Goal: Check status: Check status

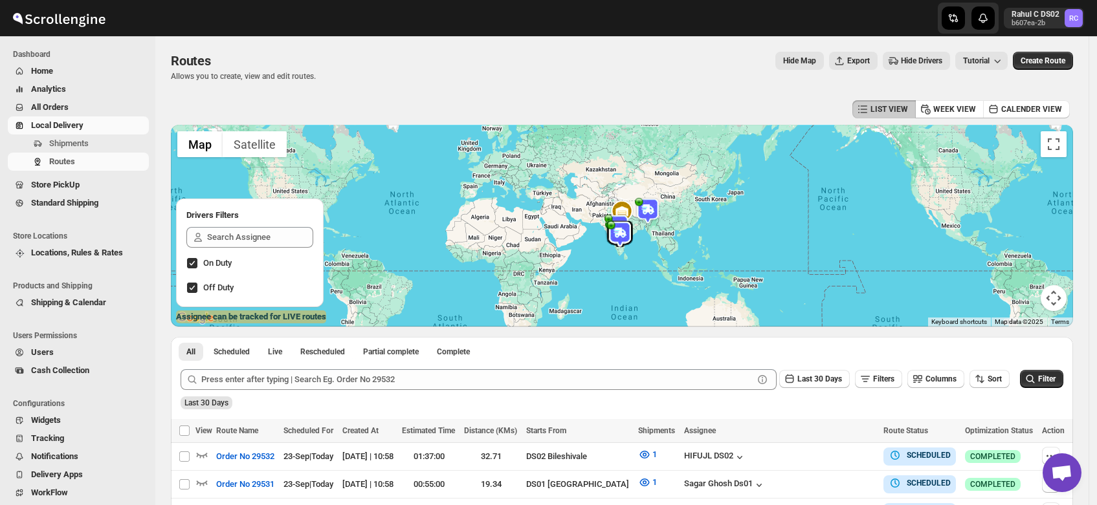
scroll to position [318, 0]
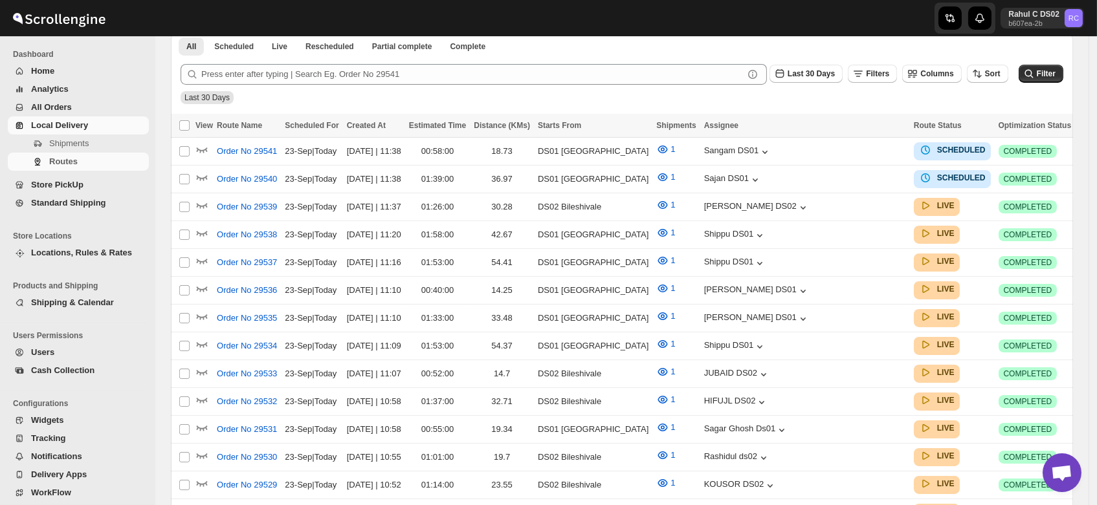
scroll to position [318, 0]
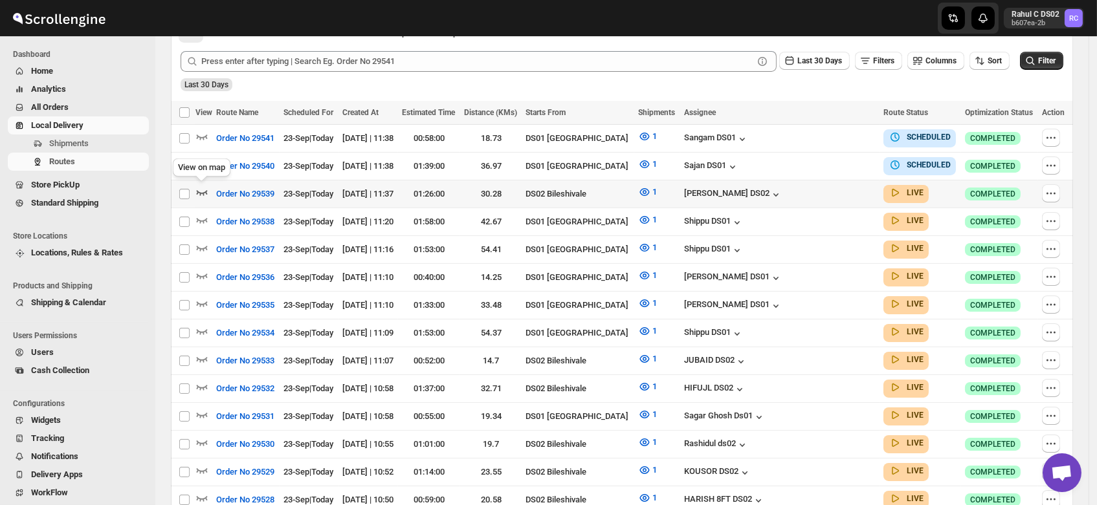
click at [204, 187] on icon "button" at bounding box center [201, 192] width 13 height 13
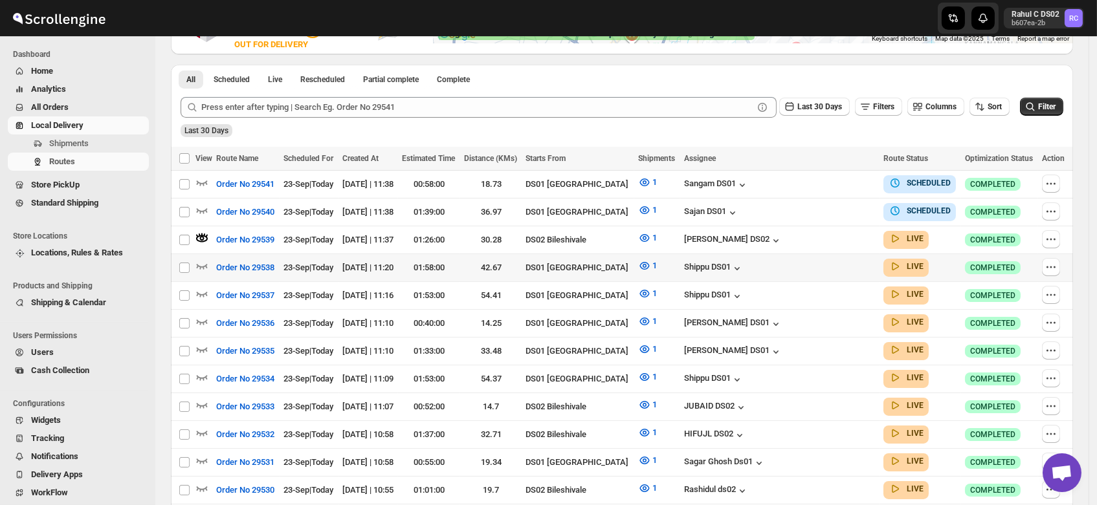
scroll to position [293, 0]
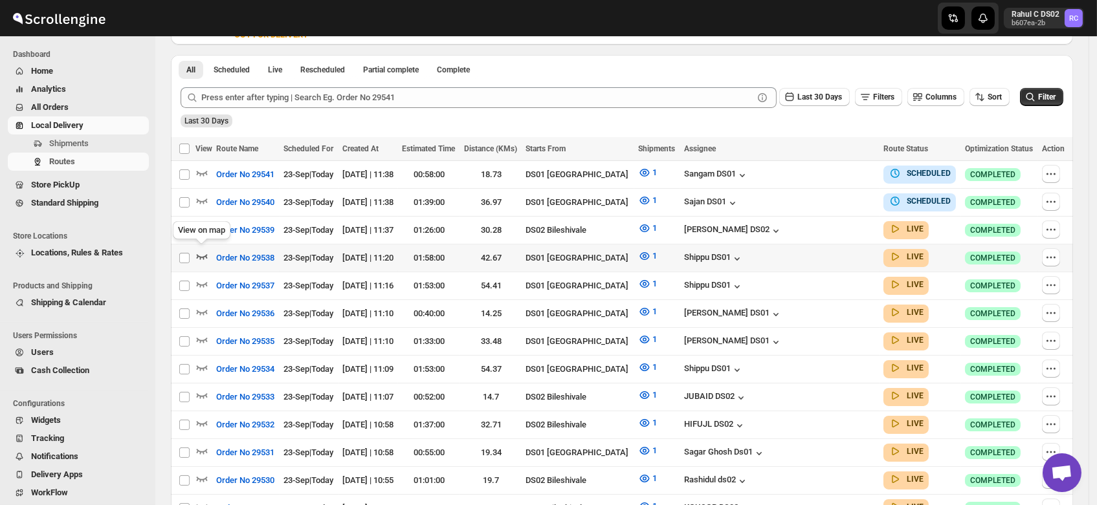
click at [202, 250] on icon "button" at bounding box center [201, 256] width 13 height 13
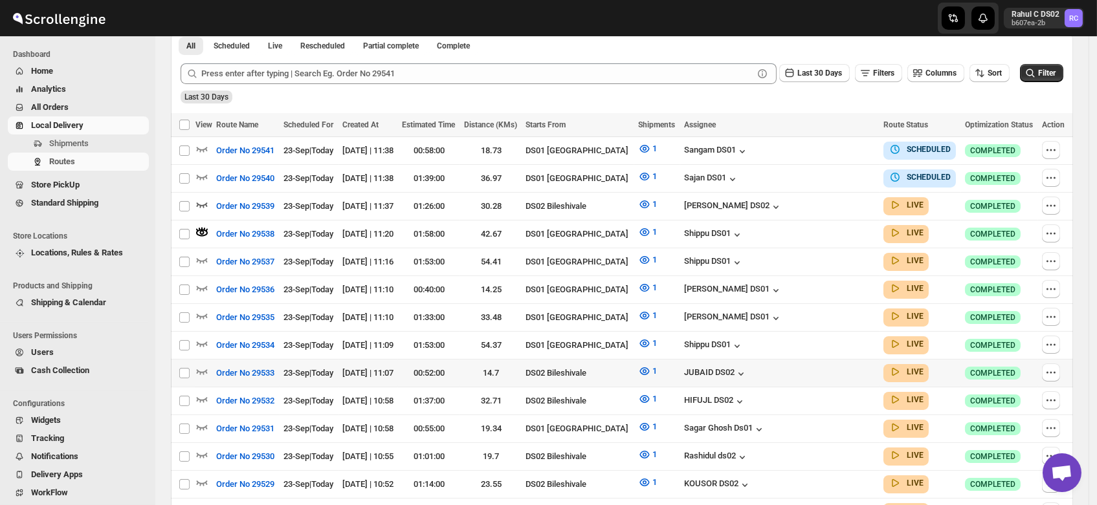
scroll to position [321, 0]
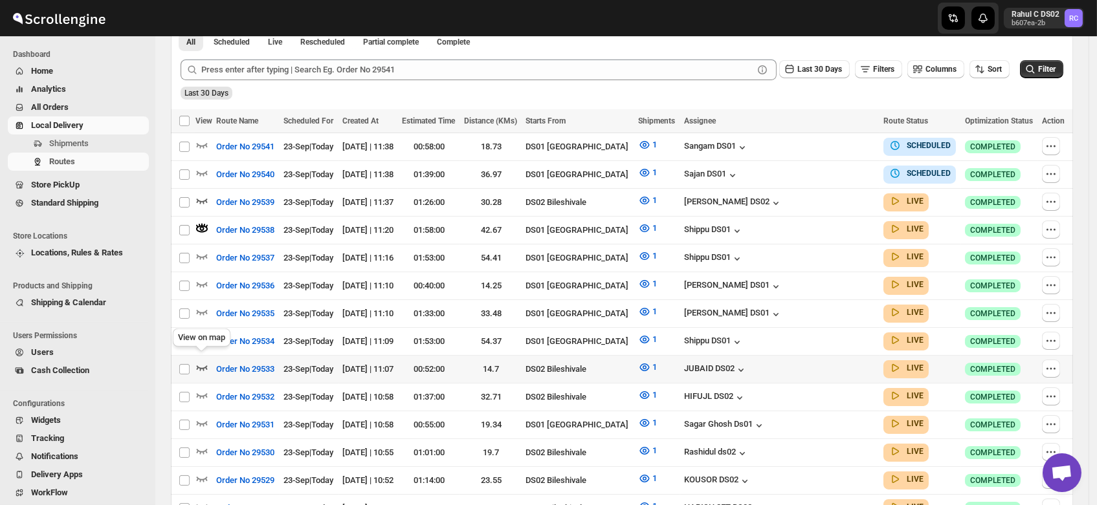
click at [204, 361] on icon "button" at bounding box center [201, 367] width 13 height 13
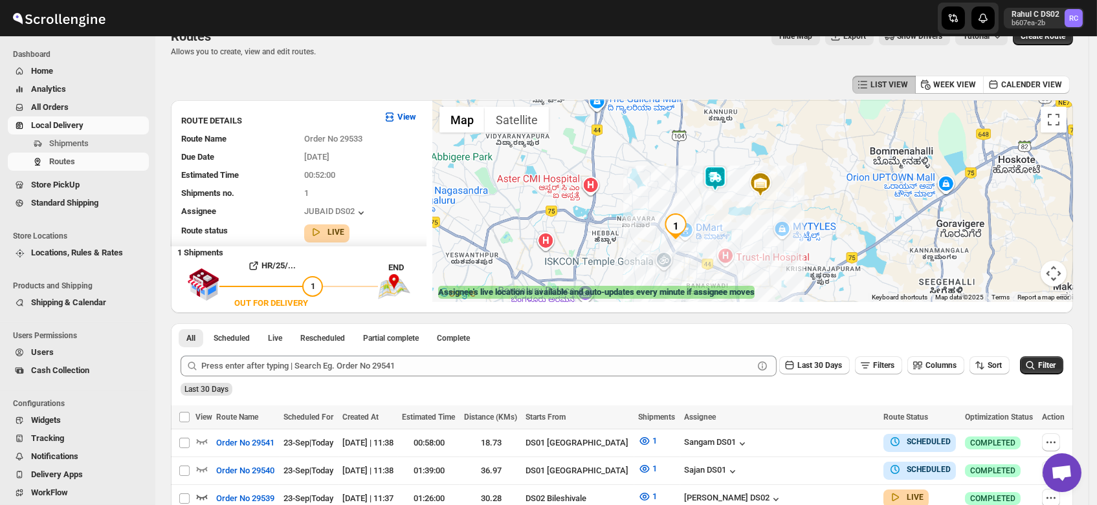
scroll to position [0, 0]
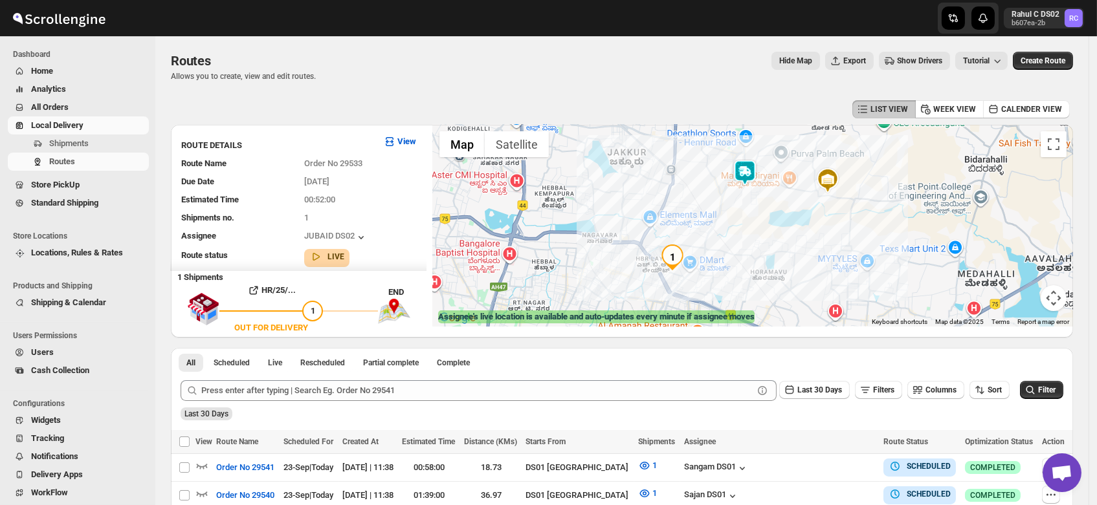
drag, startPoint x: 741, startPoint y: 274, endPoint x: 735, endPoint y: 270, distance: 7.5
click at [735, 270] on div at bounding box center [753, 226] width 640 height 202
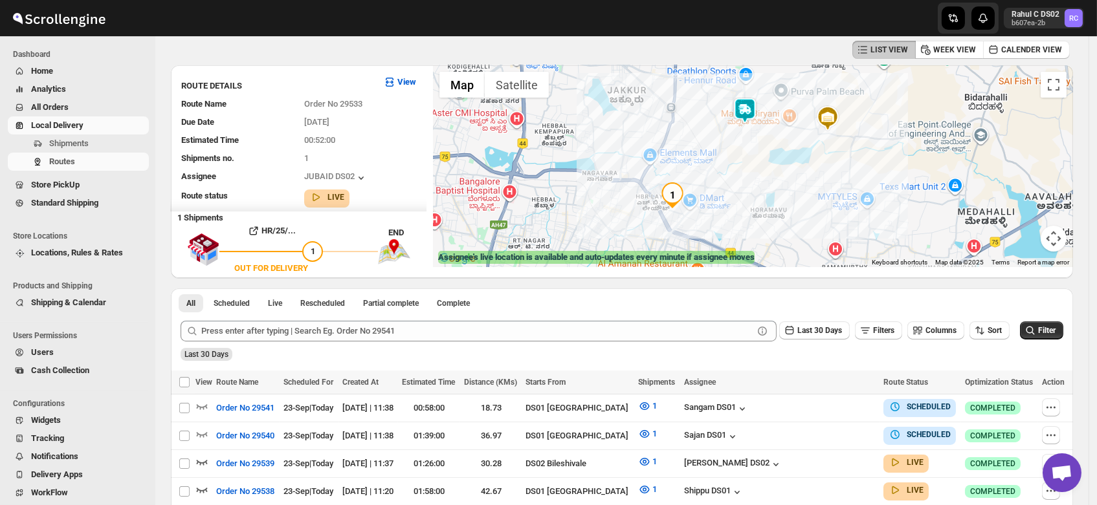
scroll to position [57, 0]
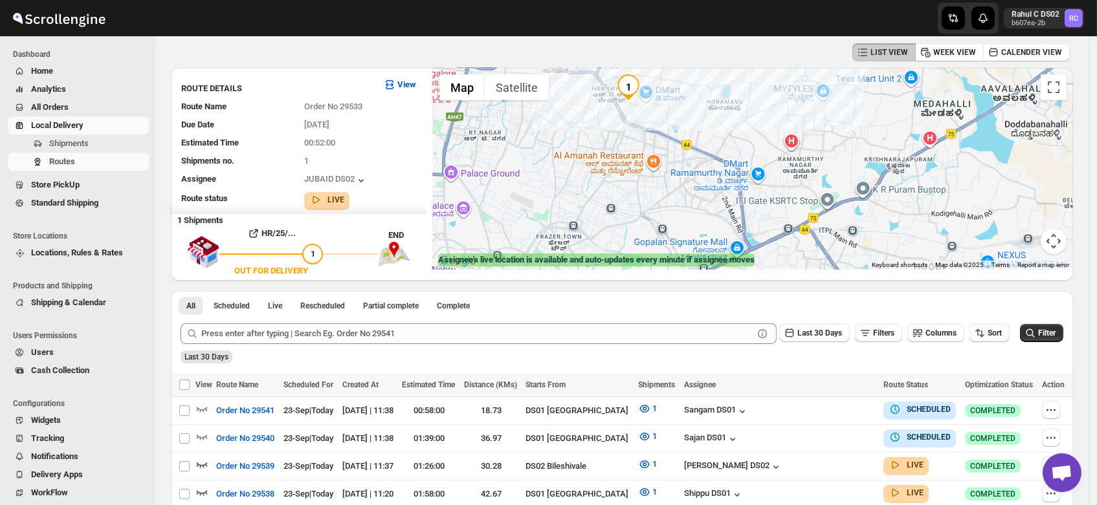
drag, startPoint x: 705, startPoint y: 229, endPoint x: 664, endPoint y: 108, distance: 127.9
click at [664, 108] on div at bounding box center [753, 169] width 640 height 202
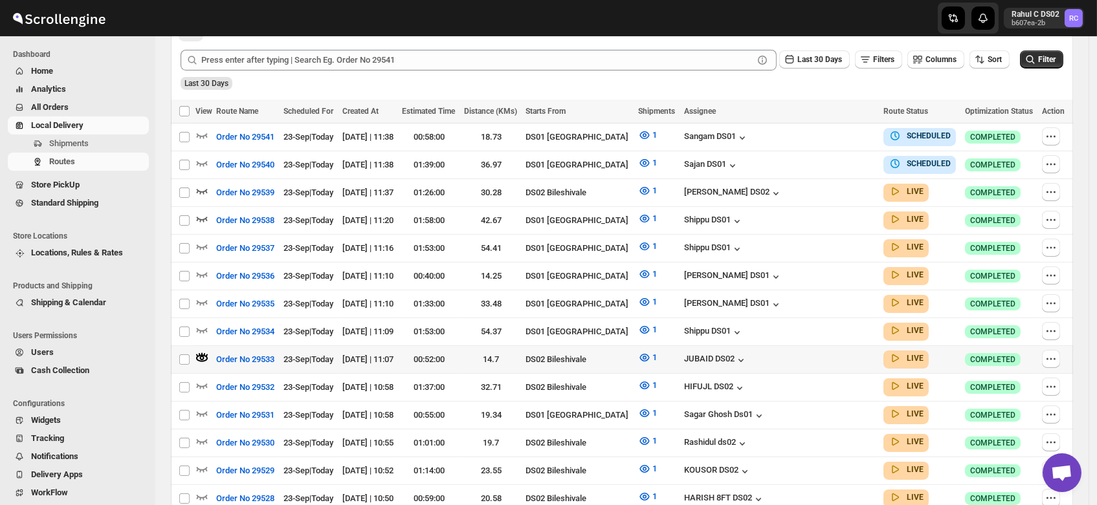
scroll to position [333, 0]
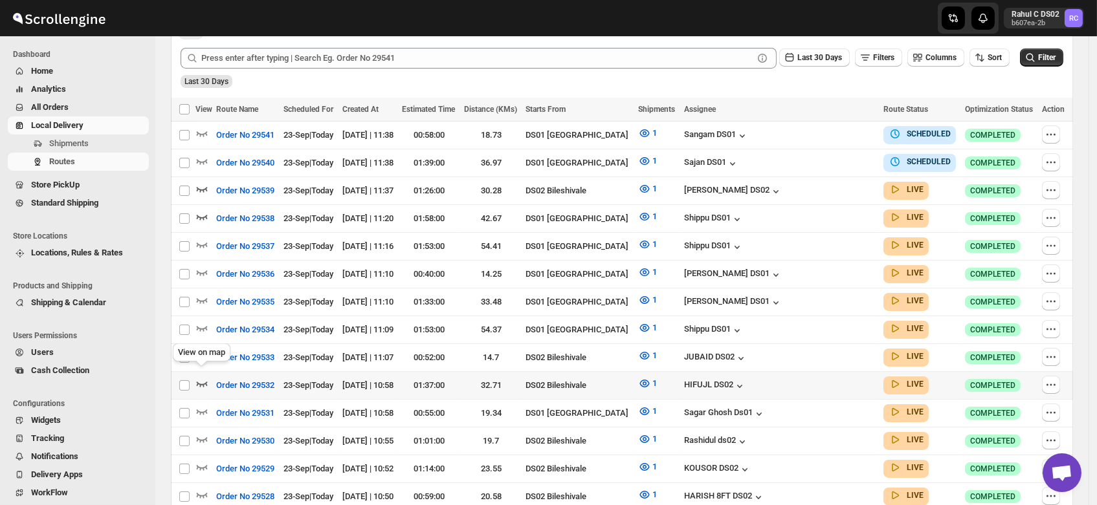
click at [200, 377] on icon "button" at bounding box center [201, 383] width 13 height 13
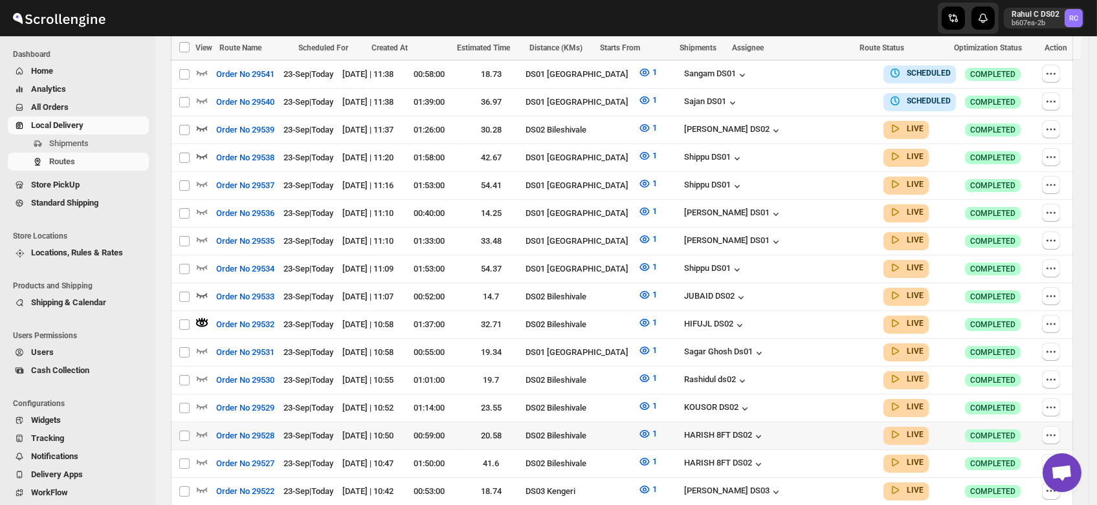
scroll to position [428, 0]
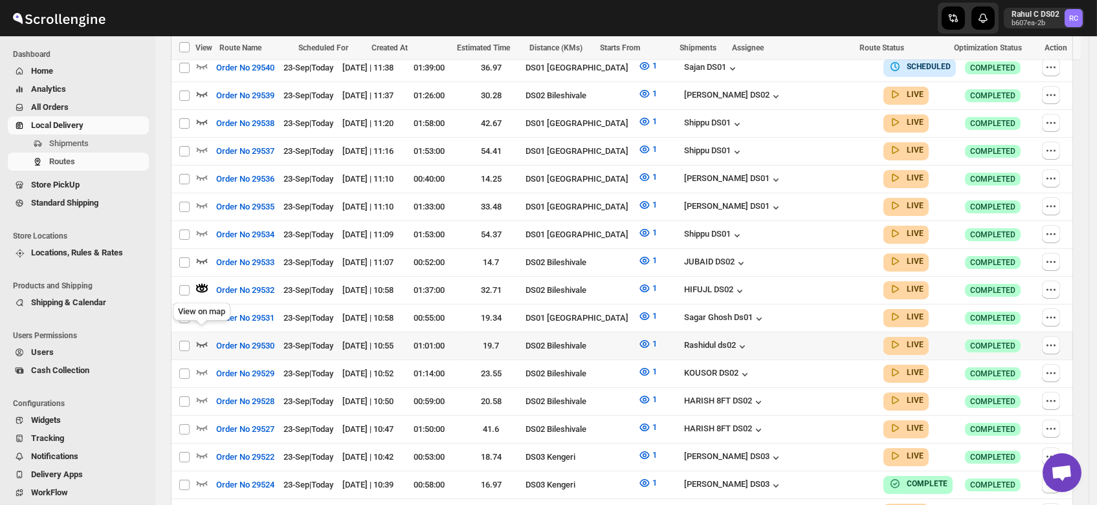
click at [202, 338] on icon "button" at bounding box center [201, 344] width 13 height 13
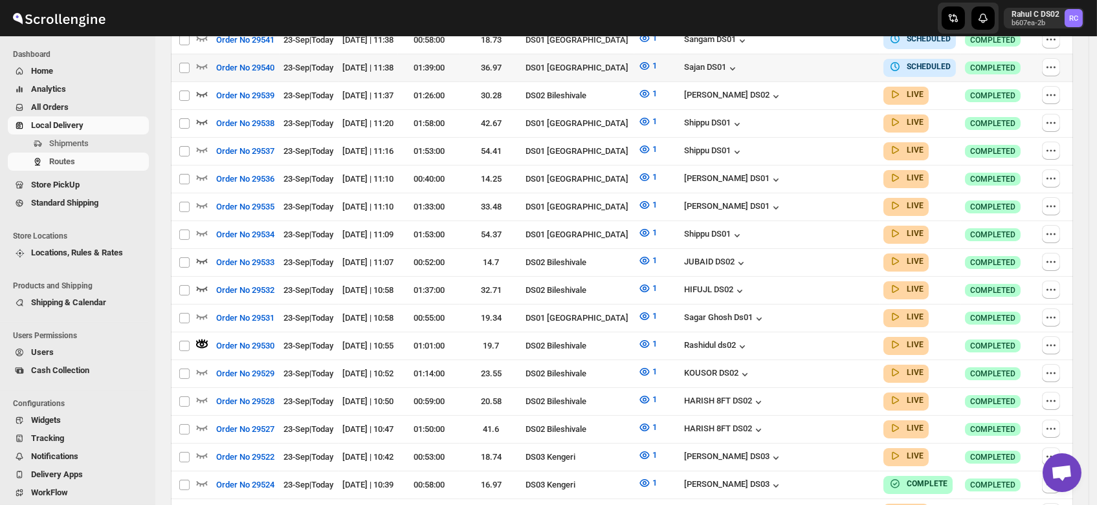
scroll to position [0, 0]
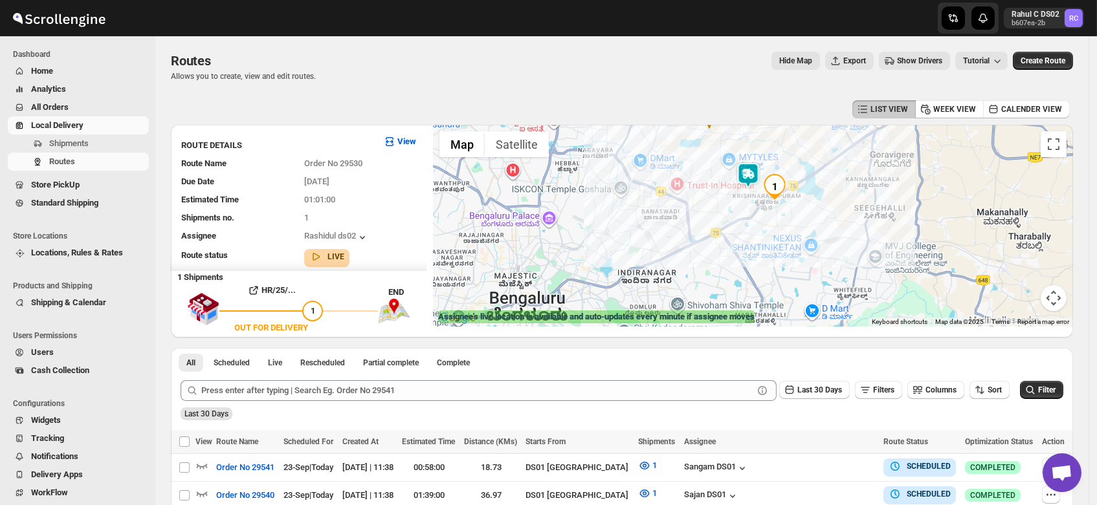
drag, startPoint x: 700, startPoint y: 274, endPoint x: 717, endPoint y: 193, distance: 82.6
click at [717, 193] on div at bounding box center [753, 226] width 640 height 202
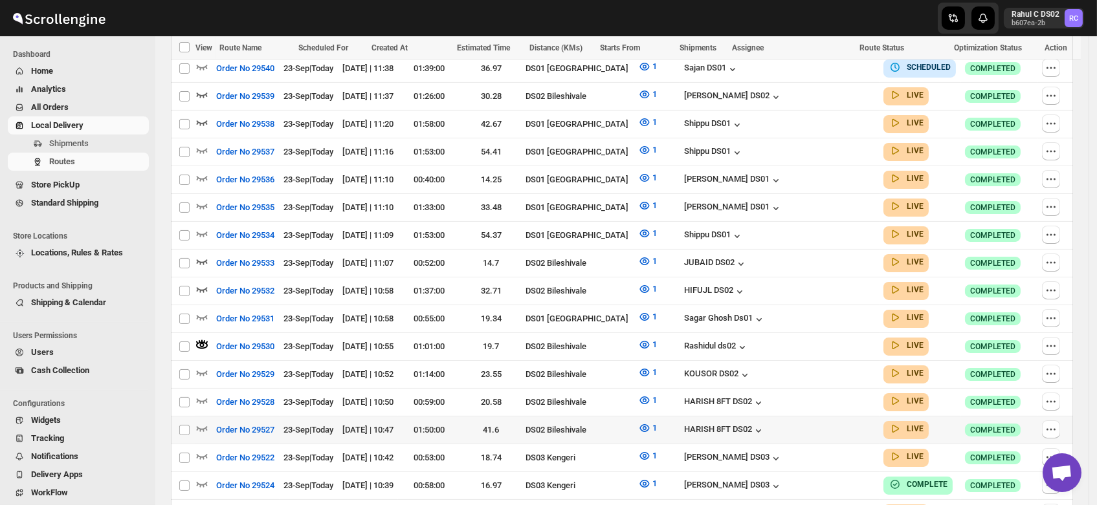
scroll to position [476, 0]
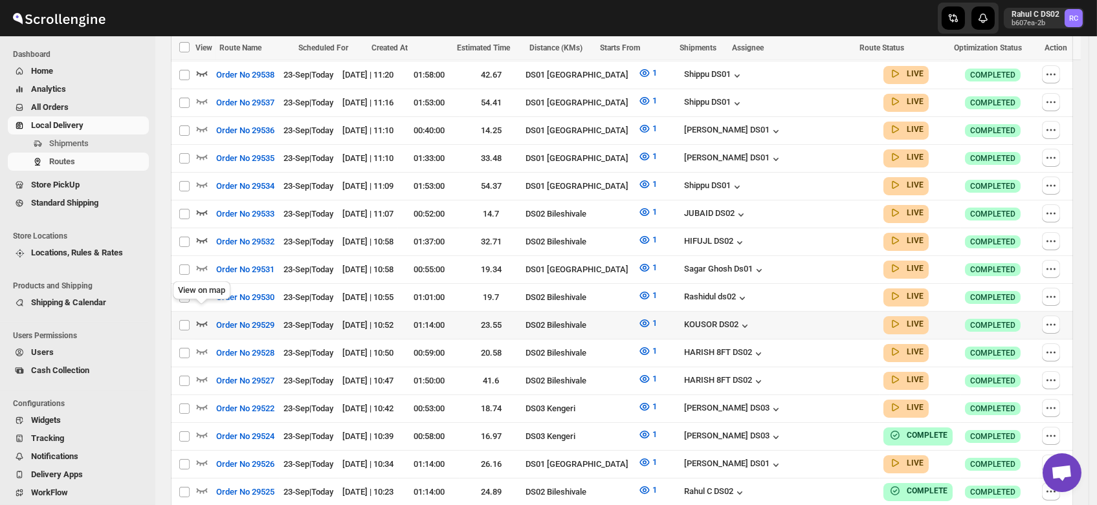
click at [201, 317] on icon "button" at bounding box center [201, 323] width 13 height 13
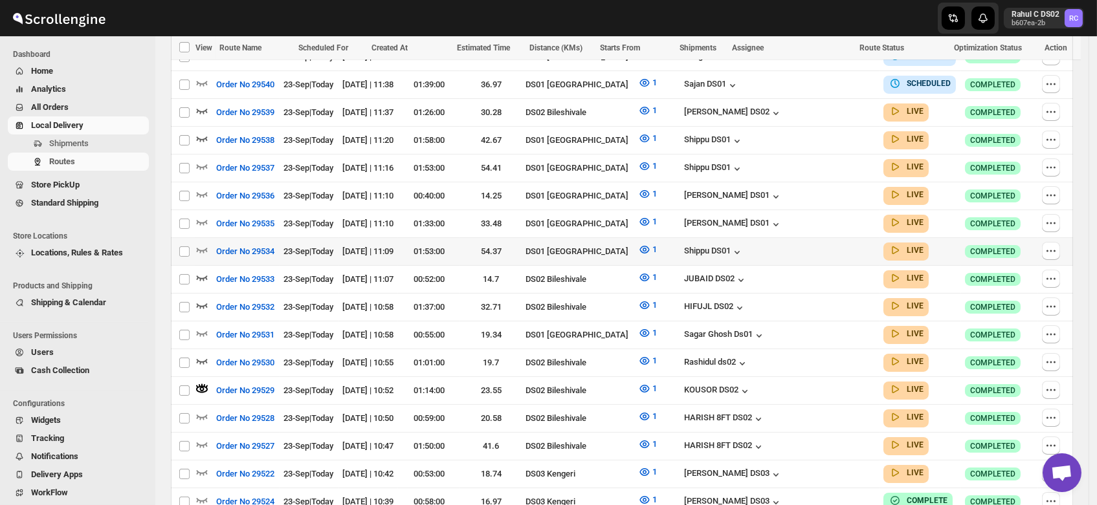
scroll to position [471, 0]
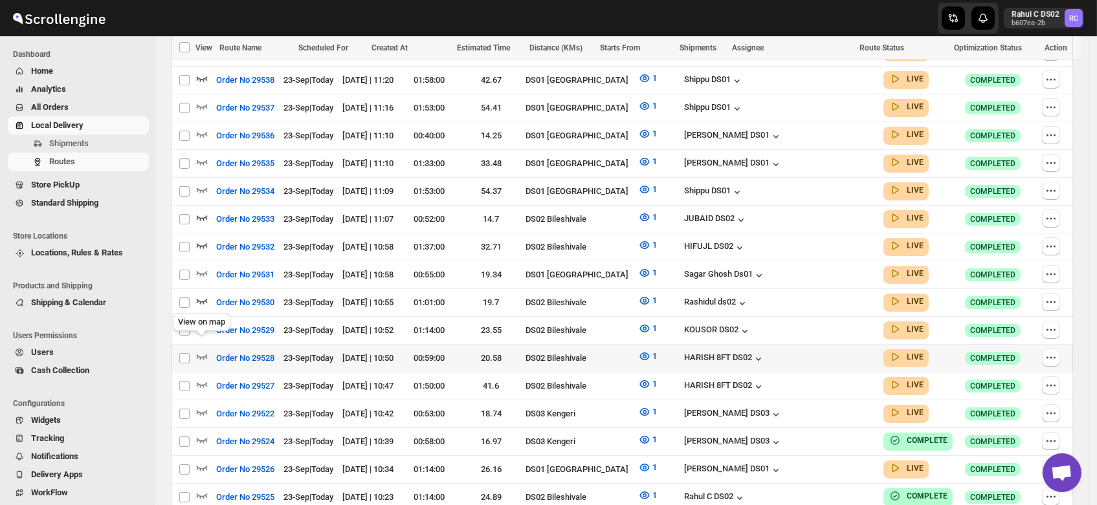
click at [197, 337] on div "View on map" at bounding box center [201, 325] width 63 height 28
click at [198, 350] on icon "button" at bounding box center [201, 356] width 13 height 13
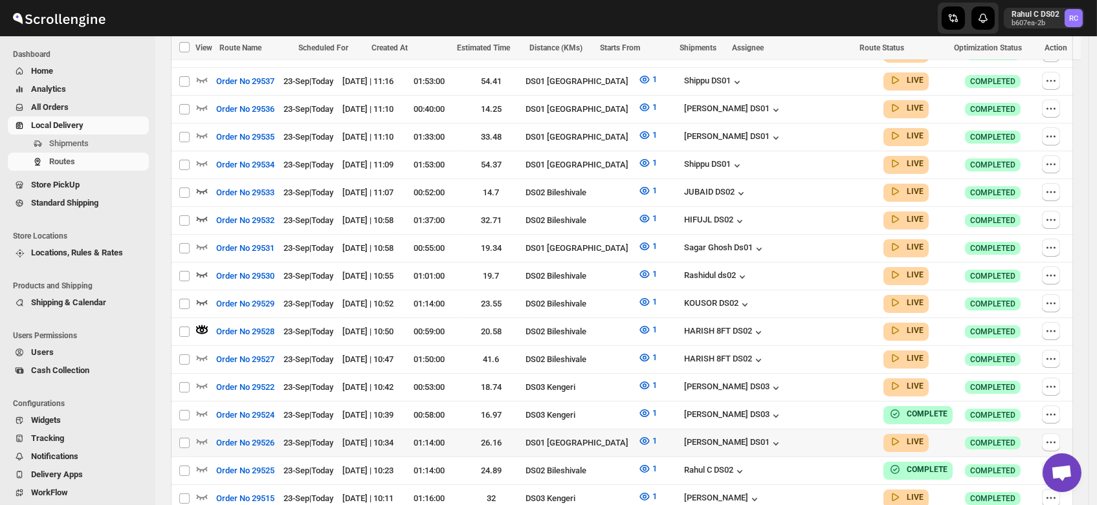
scroll to position [512, 0]
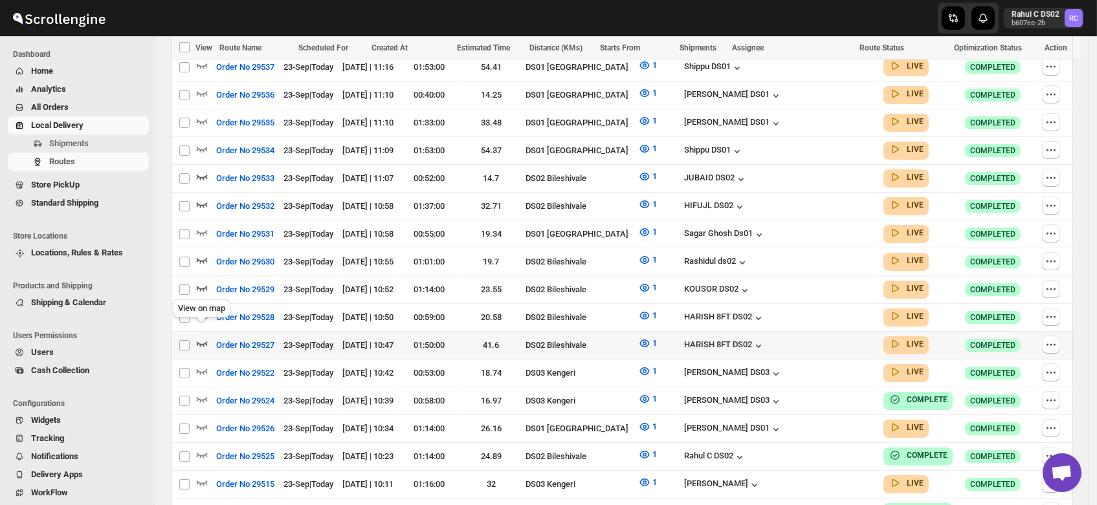
click at [203, 337] on icon "button" at bounding box center [201, 343] width 13 height 13
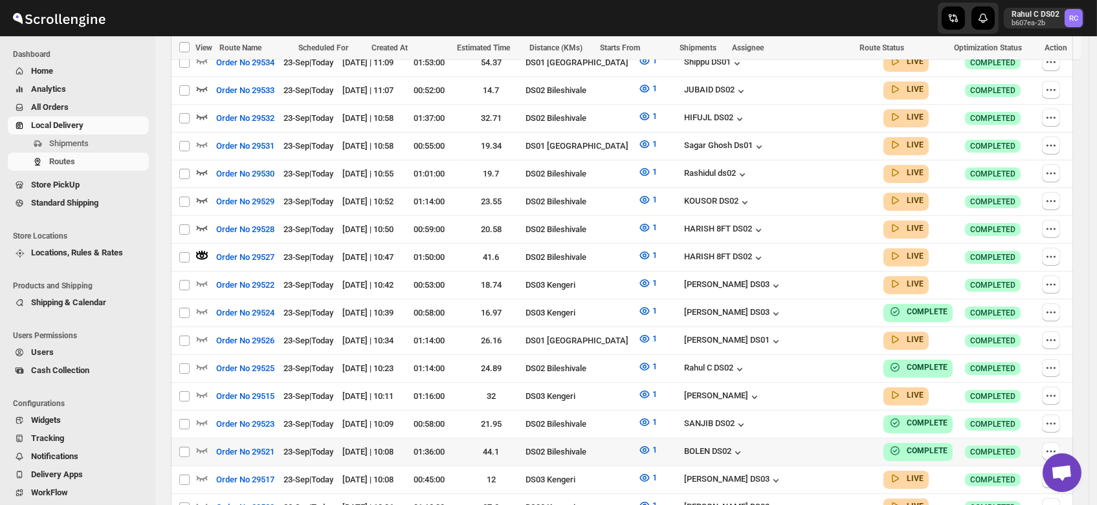
scroll to position [600, 0]
click at [202, 415] on icon "button" at bounding box center [201, 421] width 13 height 13
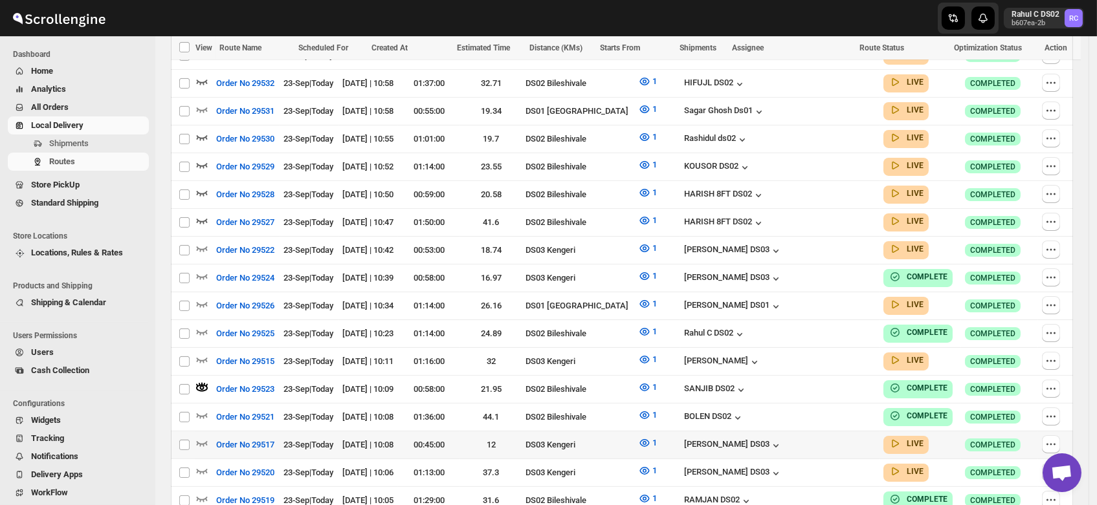
scroll to position [670, 0]
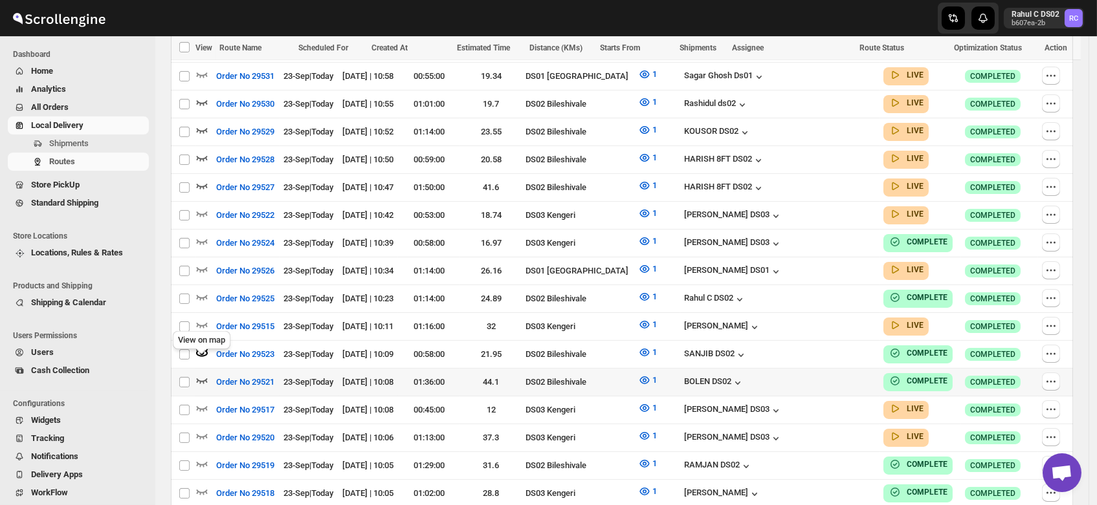
click at [202, 374] on icon "button" at bounding box center [201, 380] width 13 height 13
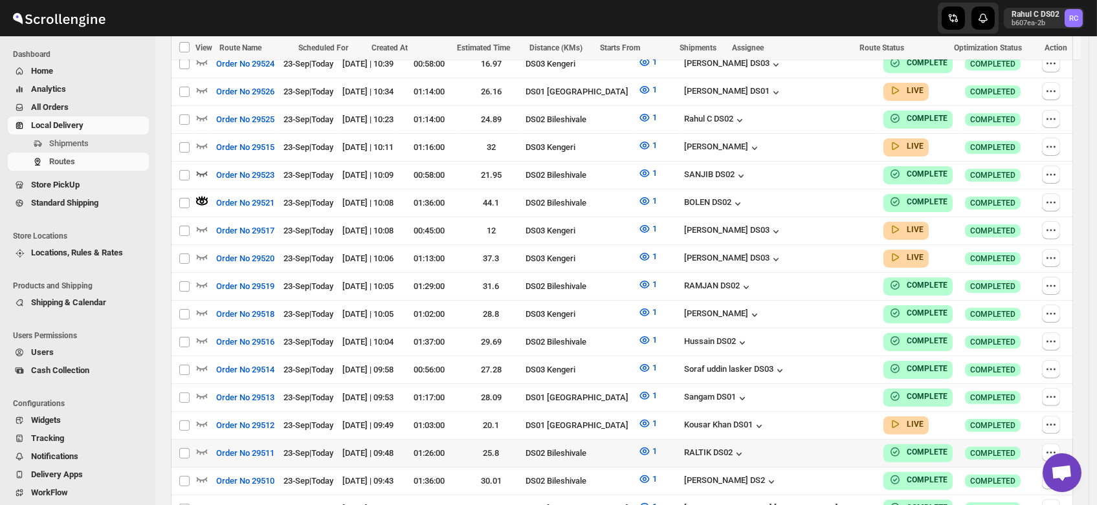
scroll to position [873, 0]
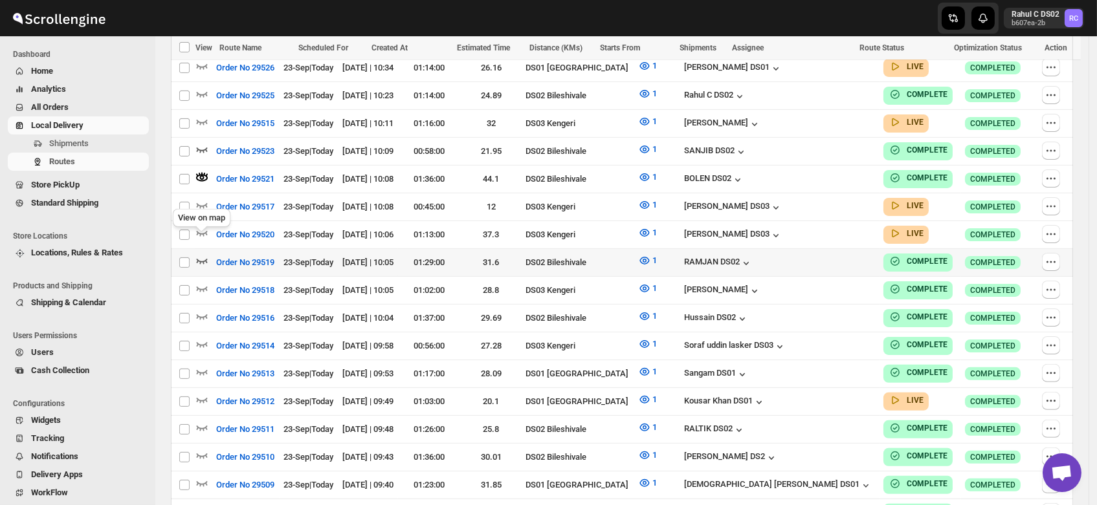
click at [198, 254] on icon "button" at bounding box center [201, 260] width 13 height 13
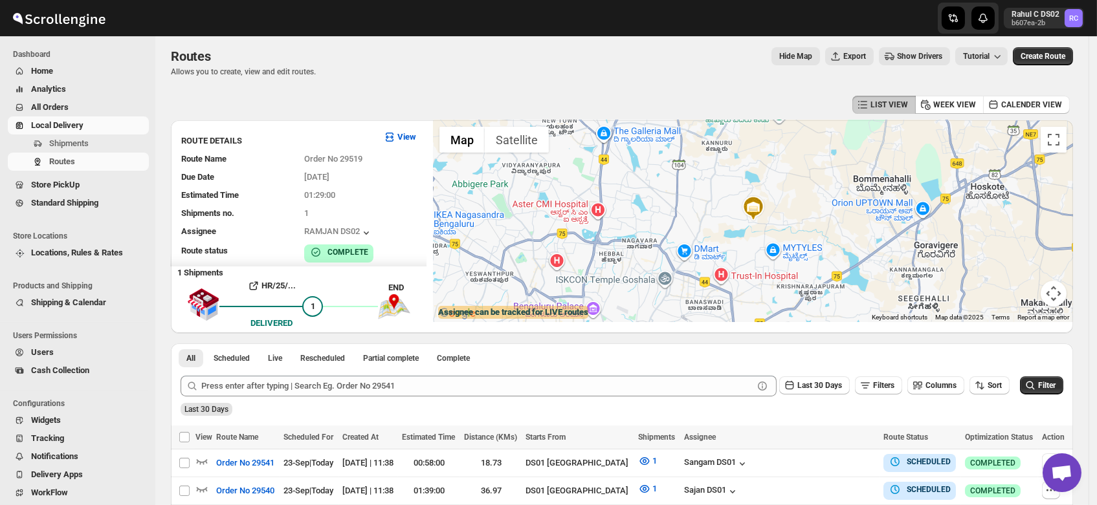
scroll to position [0, 0]
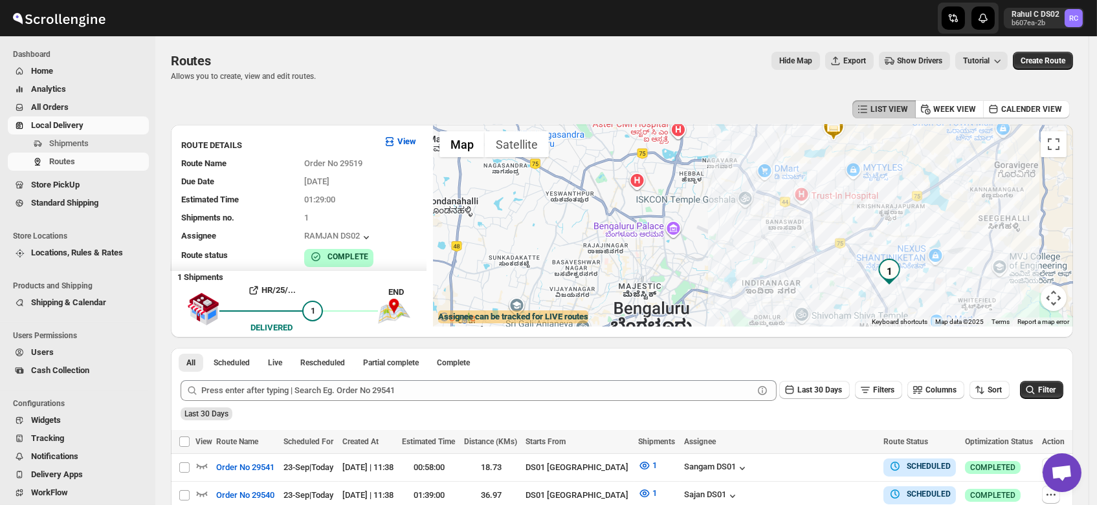
drag, startPoint x: 725, startPoint y: 241, endPoint x: 820, endPoint y: 228, distance: 96.5
click at [820, 228] on div at bounding box center [753, 226] width 640 height 202
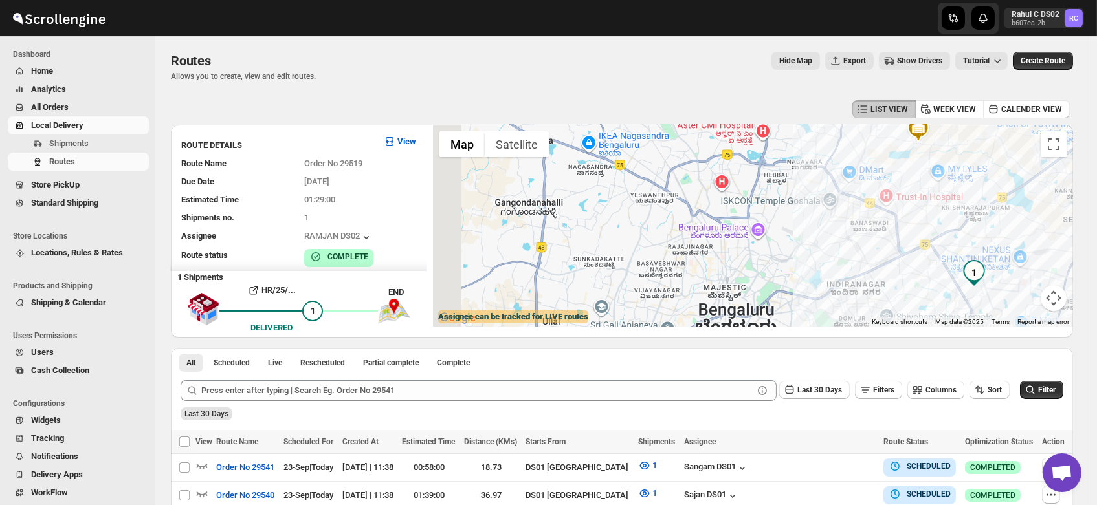
drag, startPoint x: 818, startPoint y: 273, endPoint x: 905, endPoint y: 274, distance: 86.7
click at [905, 274] on div at bounding box center [753, 226] width 640 height 202
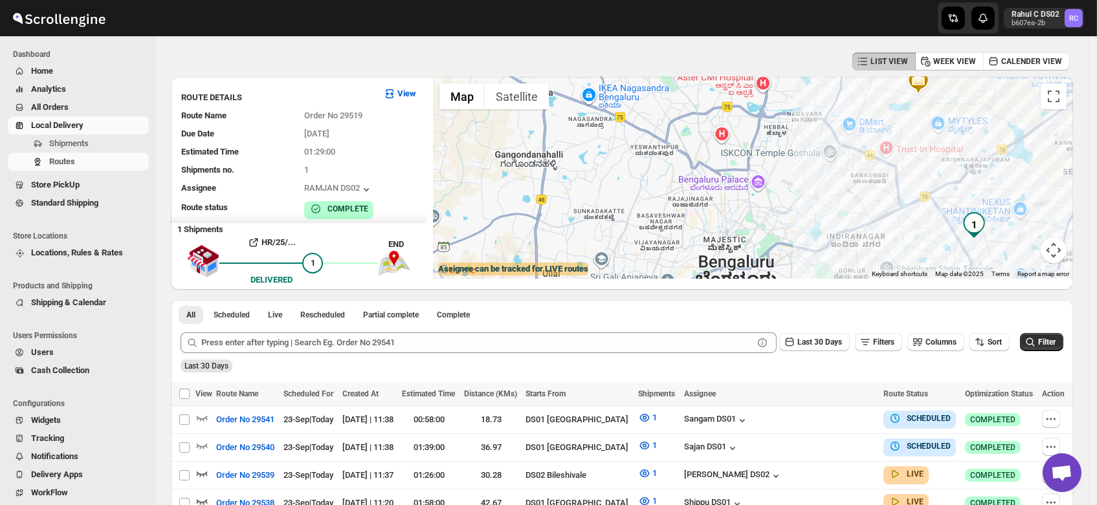
scroll to position [49, 0]
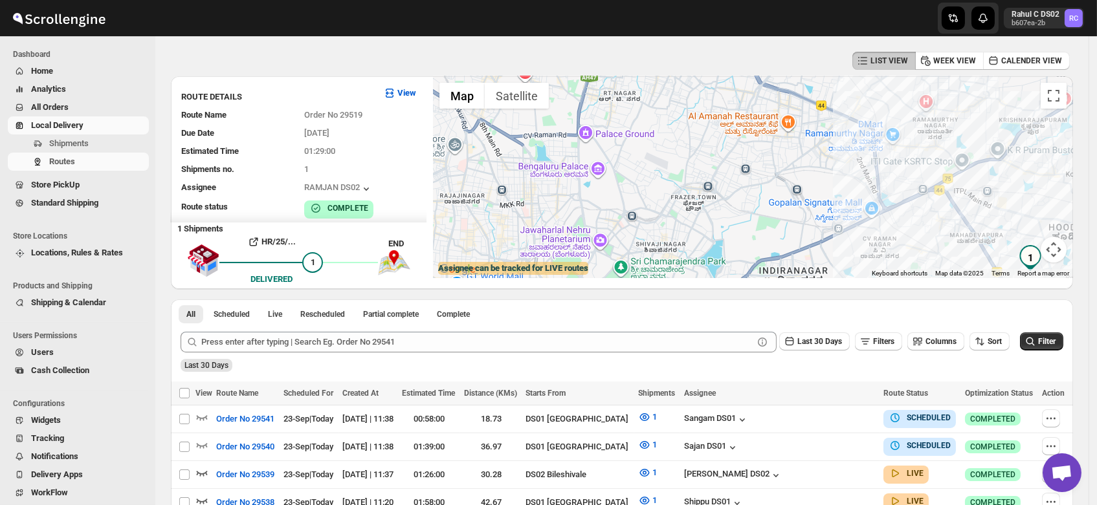
drag, startPoint x: 884, startPoint y: 187, endPoint x: 826, endPoint y: 165, distance: 62.2
click at [826, 165] on div at bounding box center [753, 177] width 640 height 202
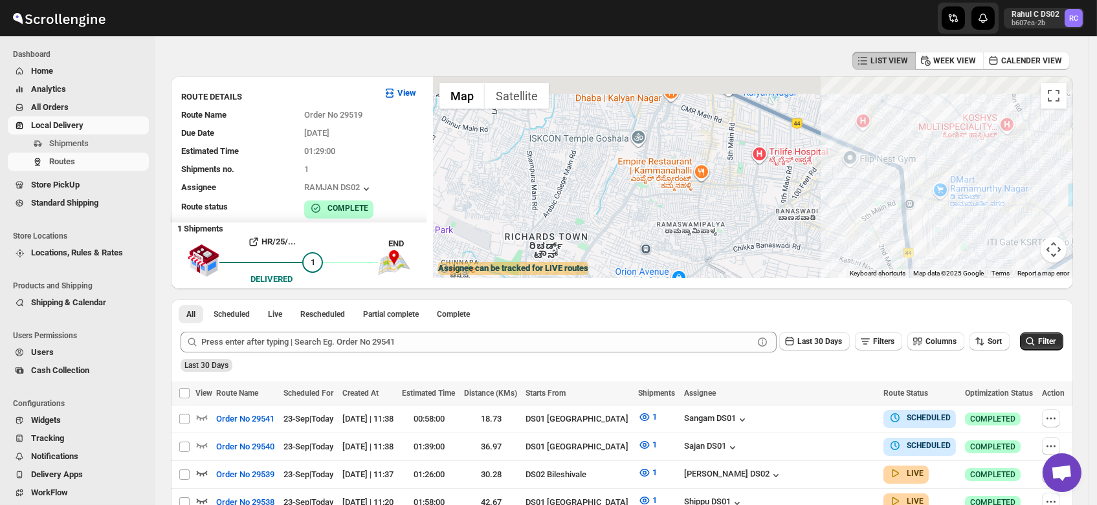
drag, startPoint x: 865, startPoint y: 124, endPoint x: 840, endPoint y: 206, distance: 85.8
click at [840, 206] on div at bounding box center [753, 177] width 640 height 202
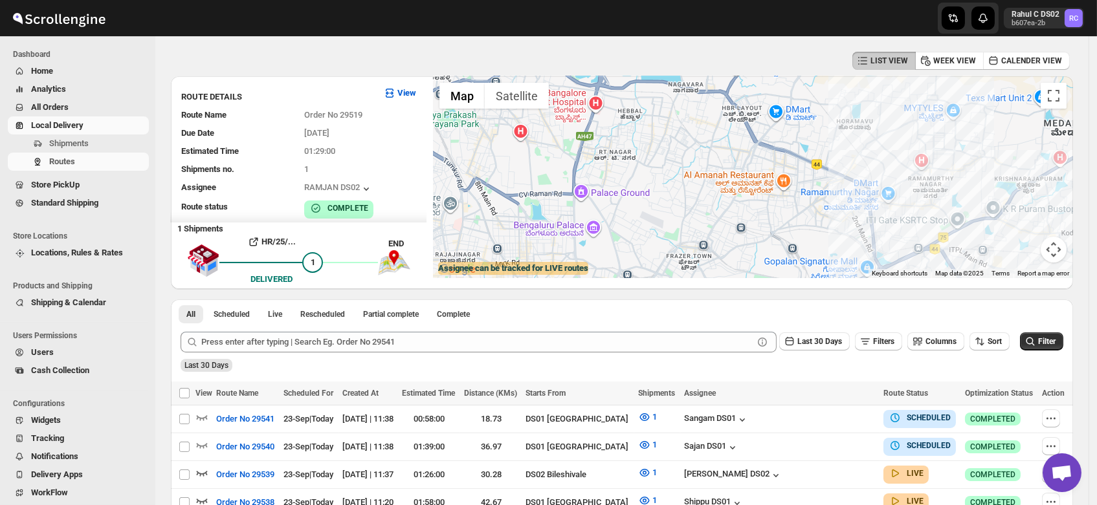
scroll to position [0, 0]
